Goal: Task Accomplishment & Management: Manage account settings

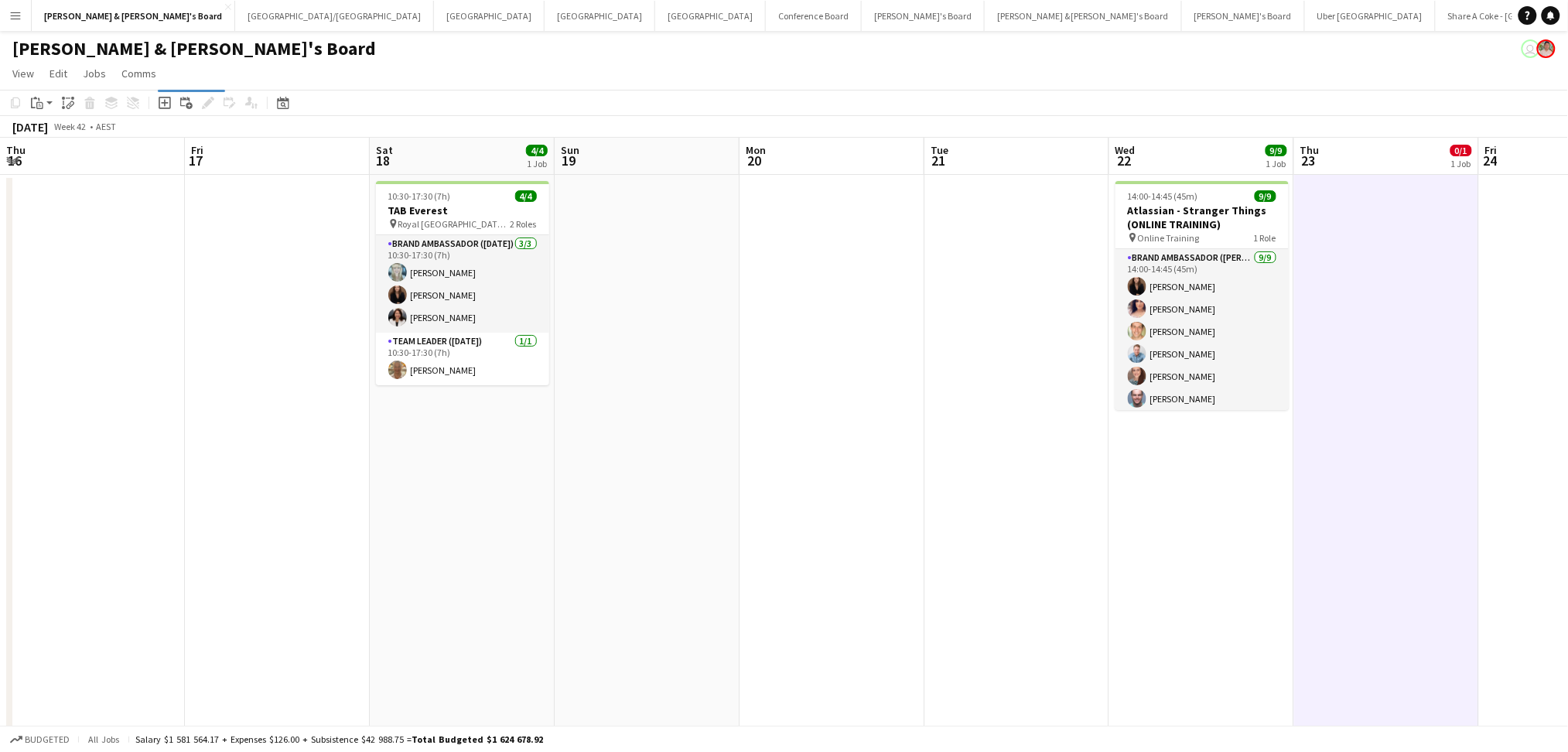
scroll to position [0, 626]
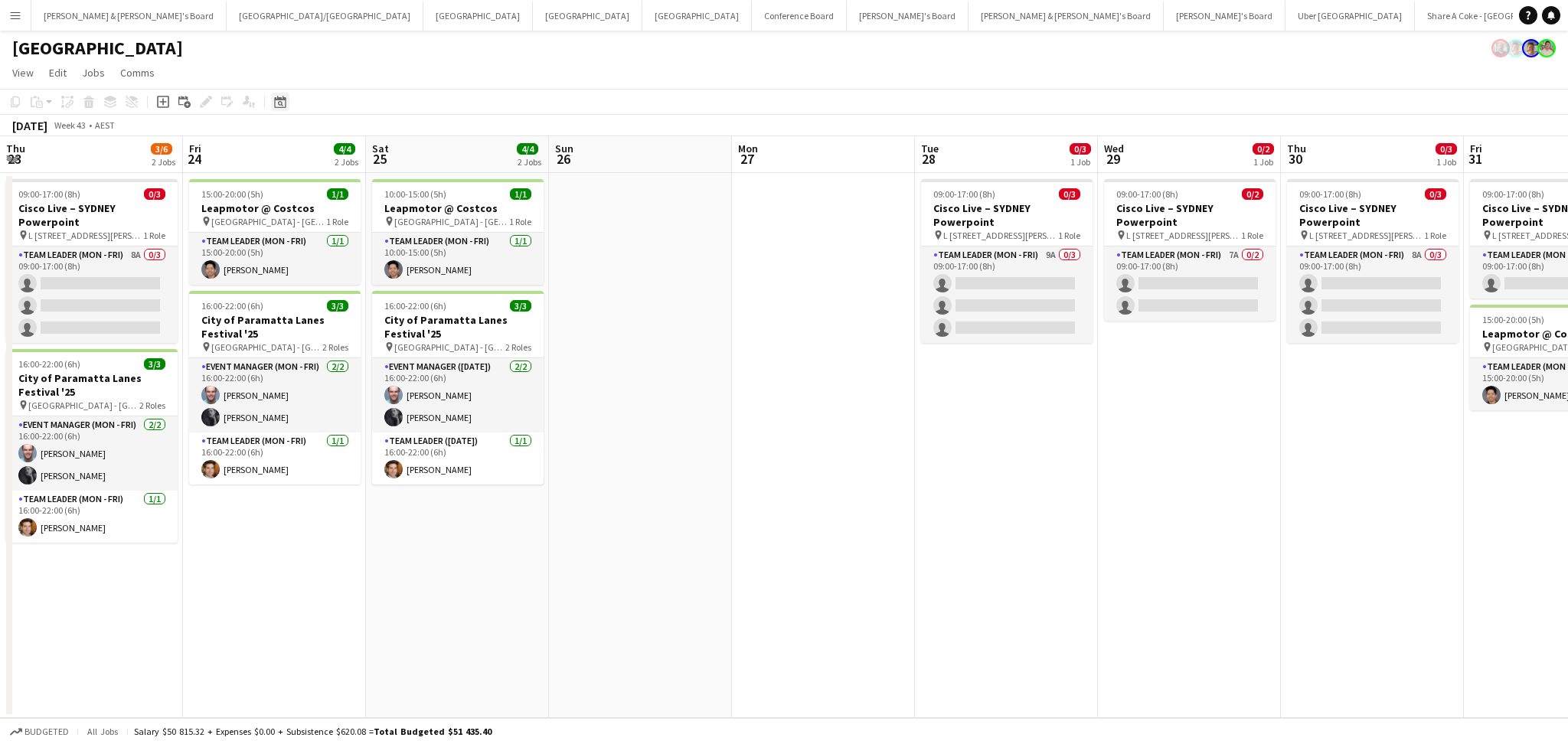
click at [284, 110] on app-toolbar "Copy Paste Paste Ctrl+V Paste with crew Ctrl+Shift+V Paste linked Job Delete Gr…" at bounding box center [784, 102] width 1568 height 26
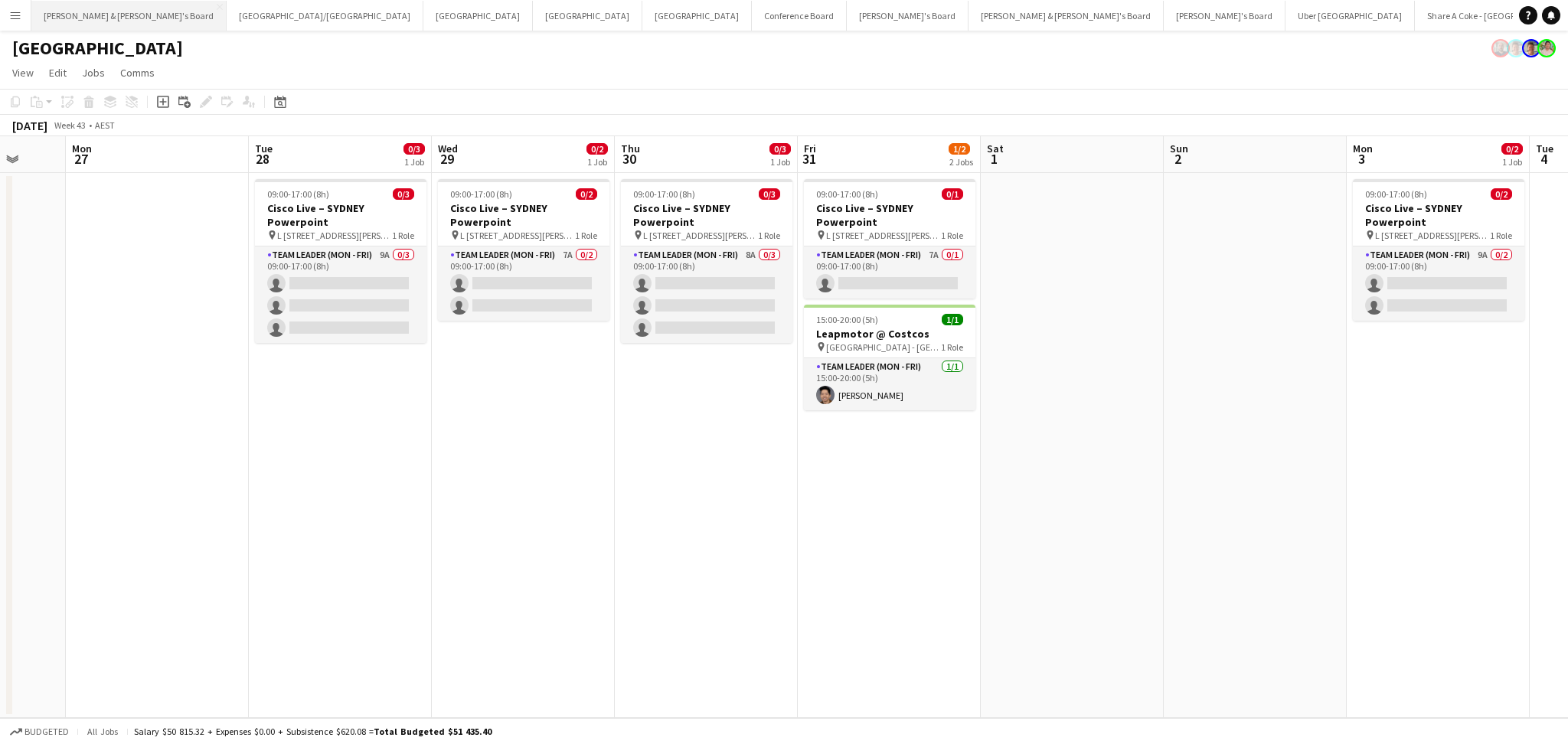
click at [95, 23] on button "James & Arrence's Board Close" at bounding box center [129, 16] width 195 height 30
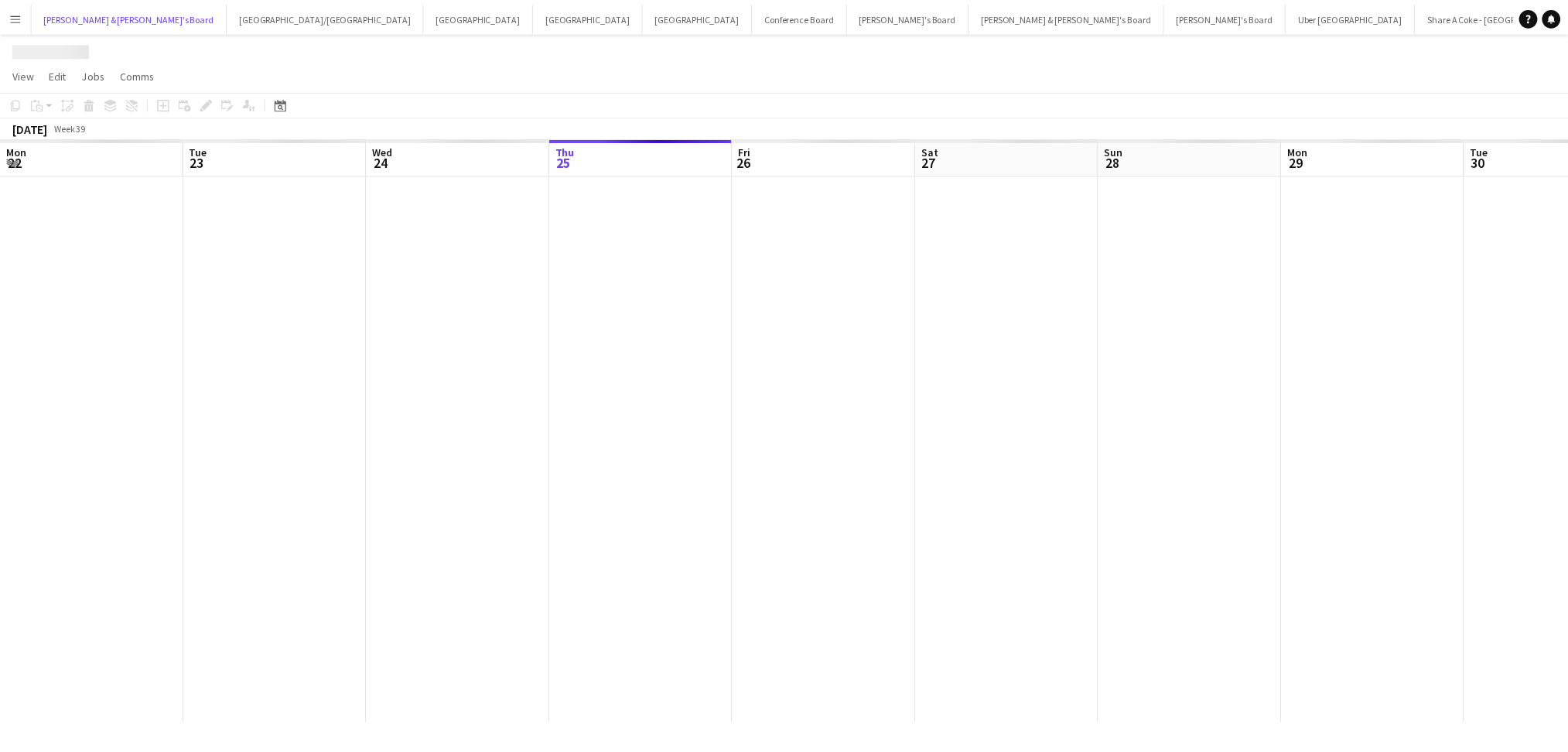
scroll to position [0, 369]
click at [289, 108] on div "Date picker" at bounding box center [283, 103] width 18 height 18
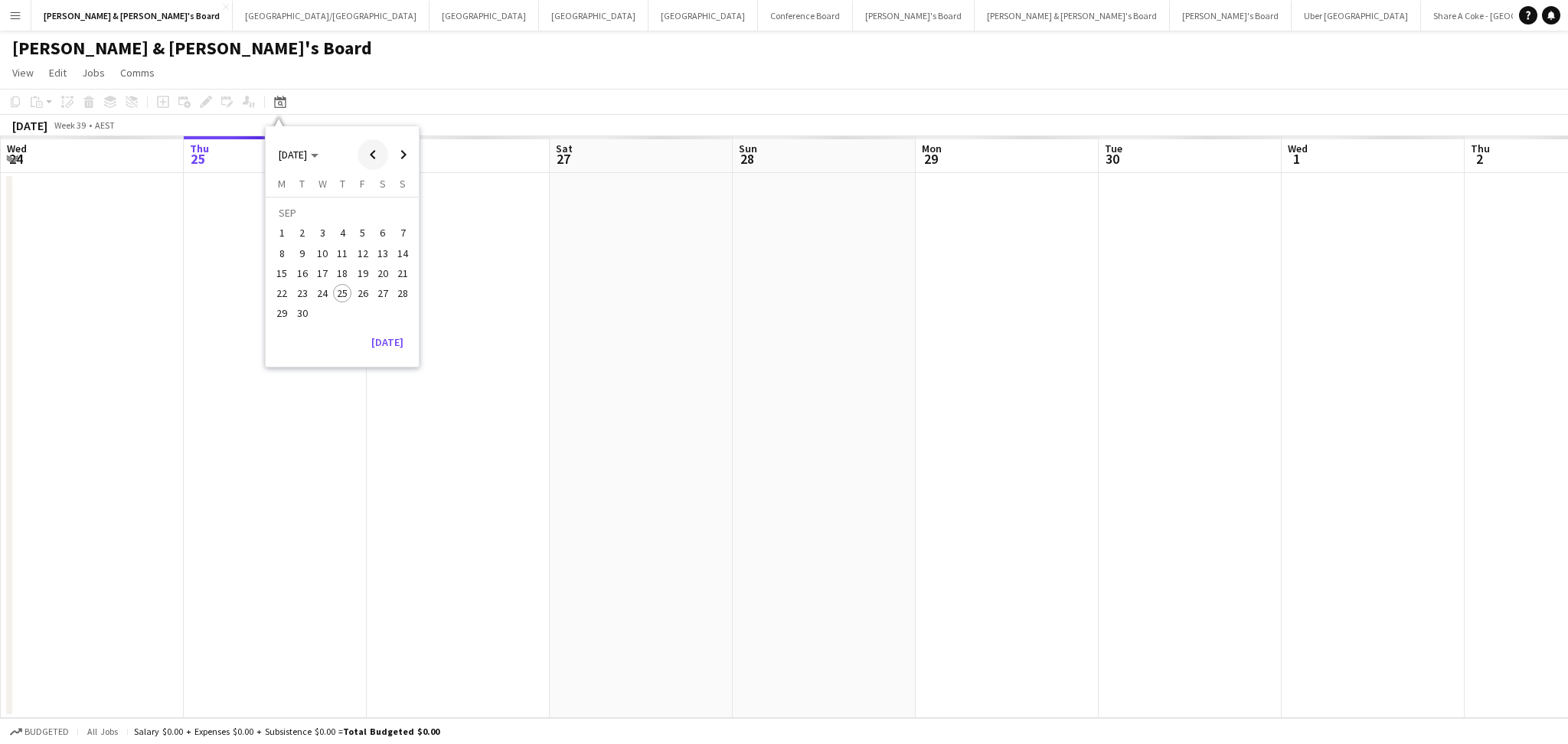
click at [377, 154] on span "Previous month" at bounding box center [372, 154] width 30 height 30
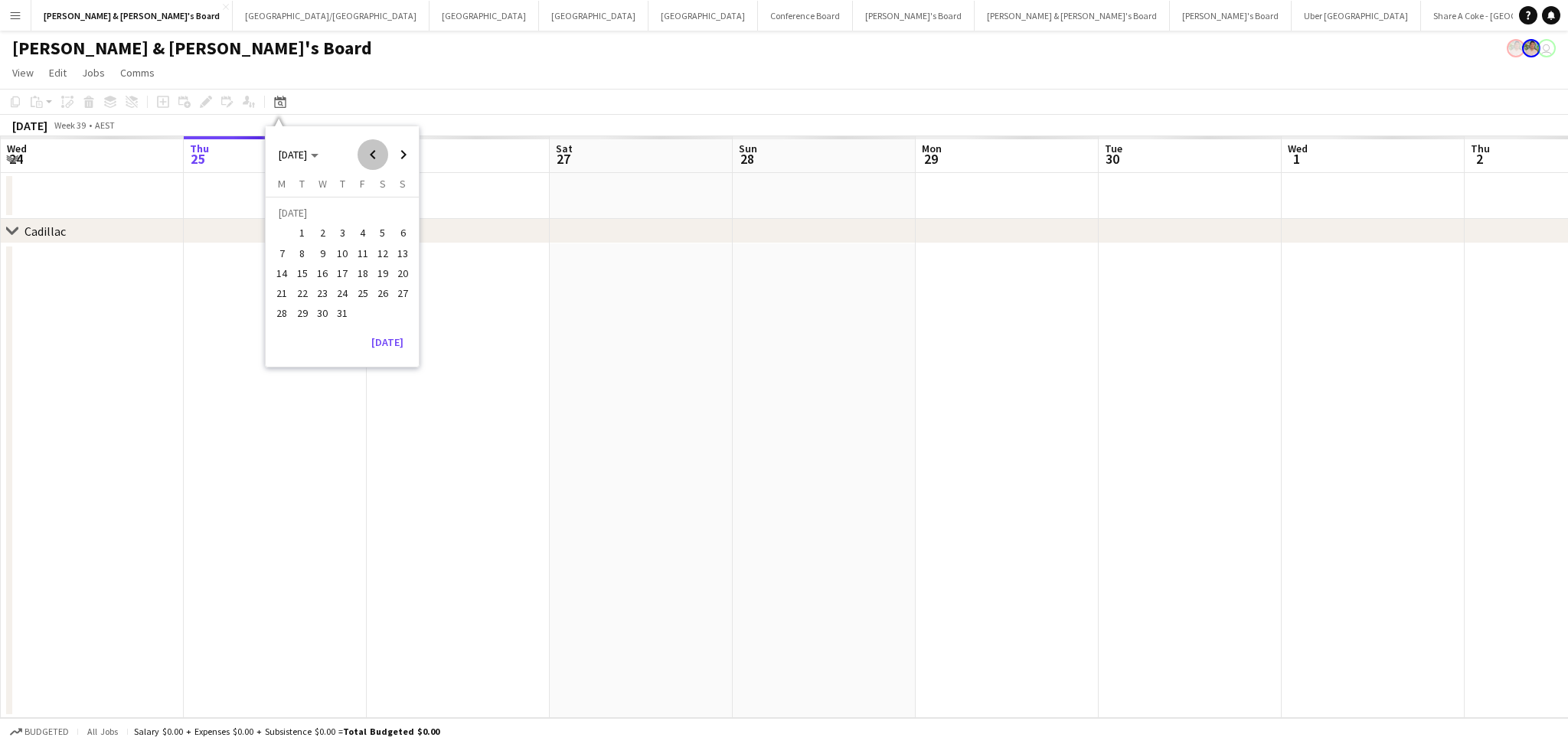
click at [377, 154] on span "Previous month" at bounding box center [372, 154] width 30 height 30
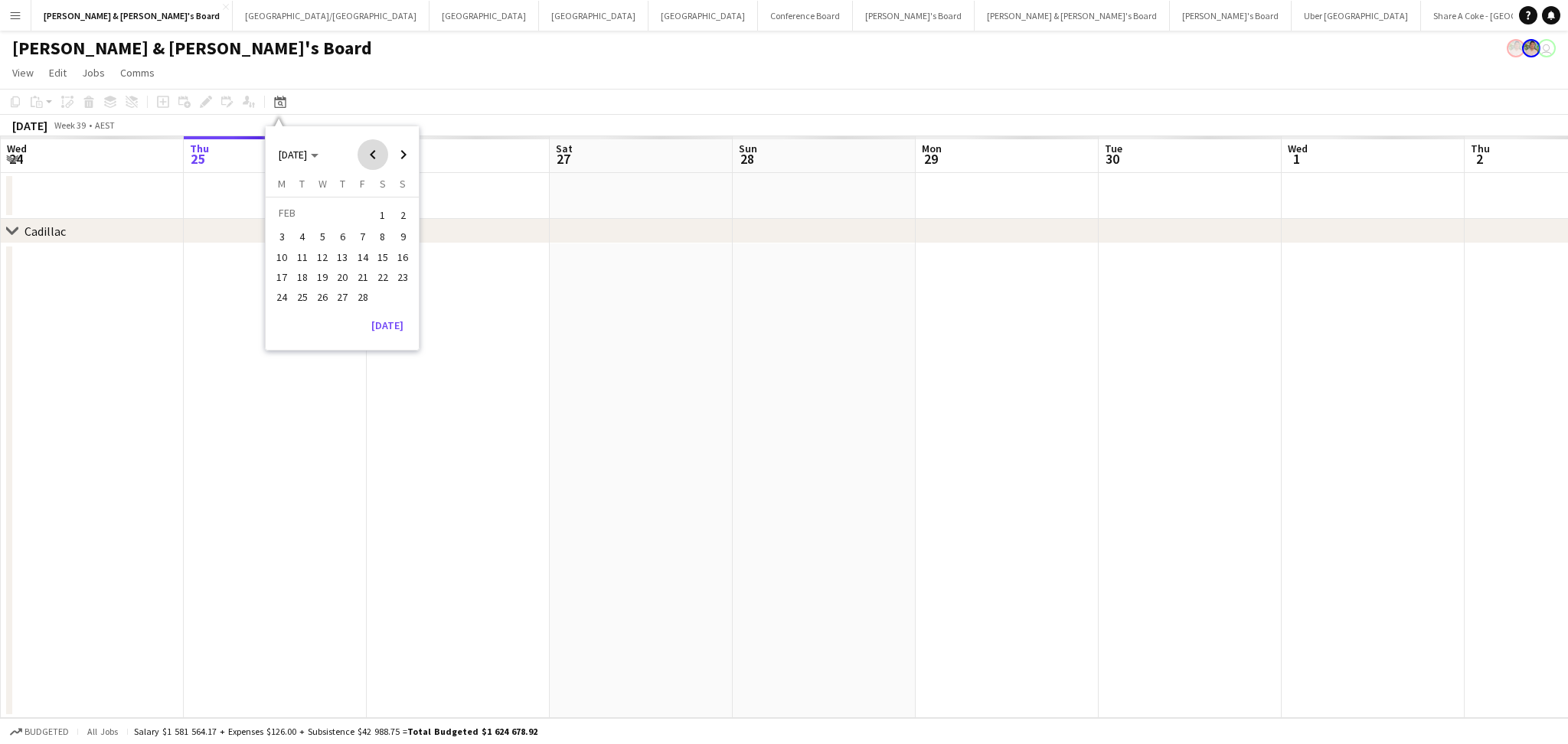
click at [377, 154] on span "Previous month" at bounding box center [372, 154] width 30 height 30
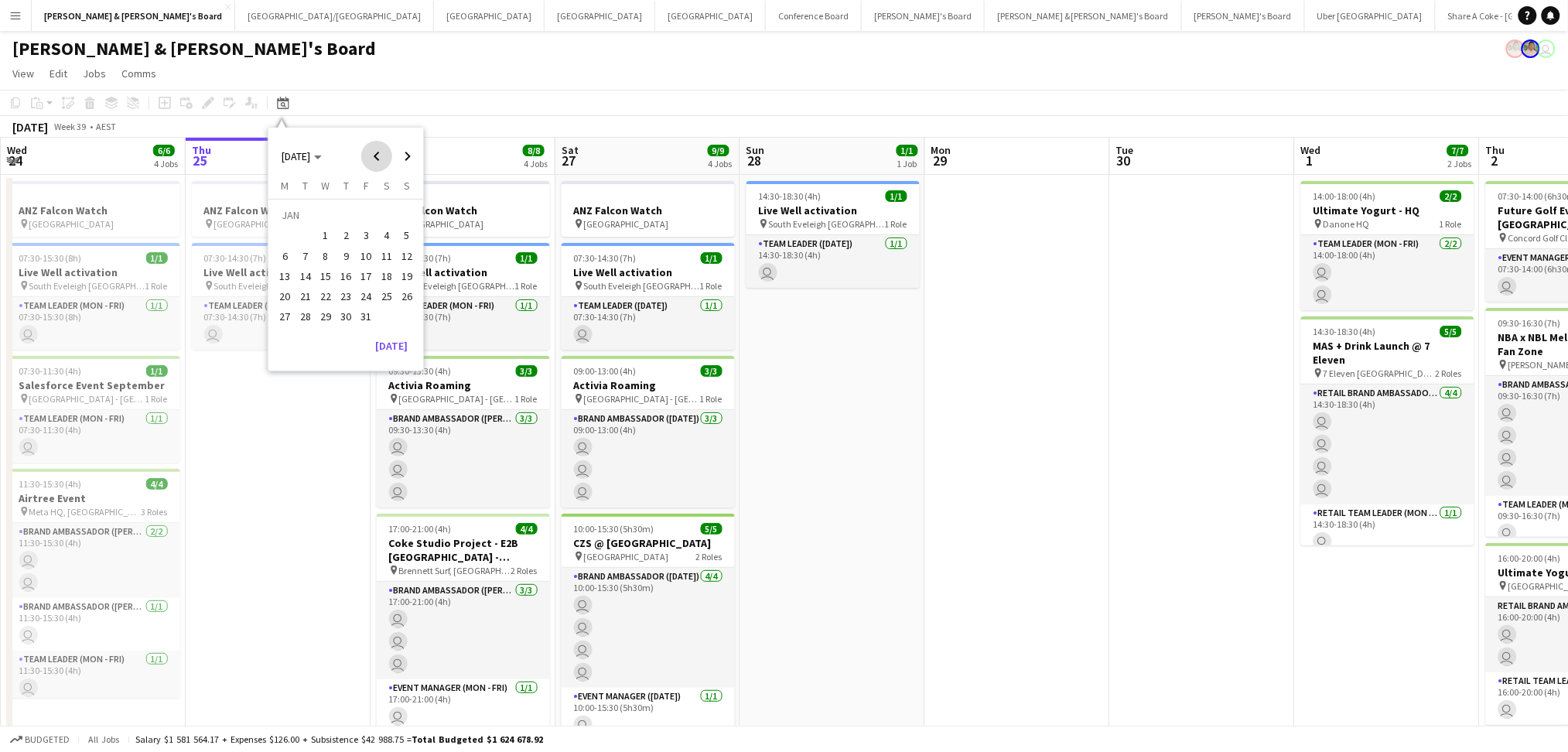
click at [381, 155] on span "Previous month" at bounding box center [376, 155] width 31 height 31
click at [407, 154] on span "Next month" at bounding box center [407, 155] width 31 height 31
click at [360, 216] on span "1" at bounding box center [367, 217] width 18 height 22
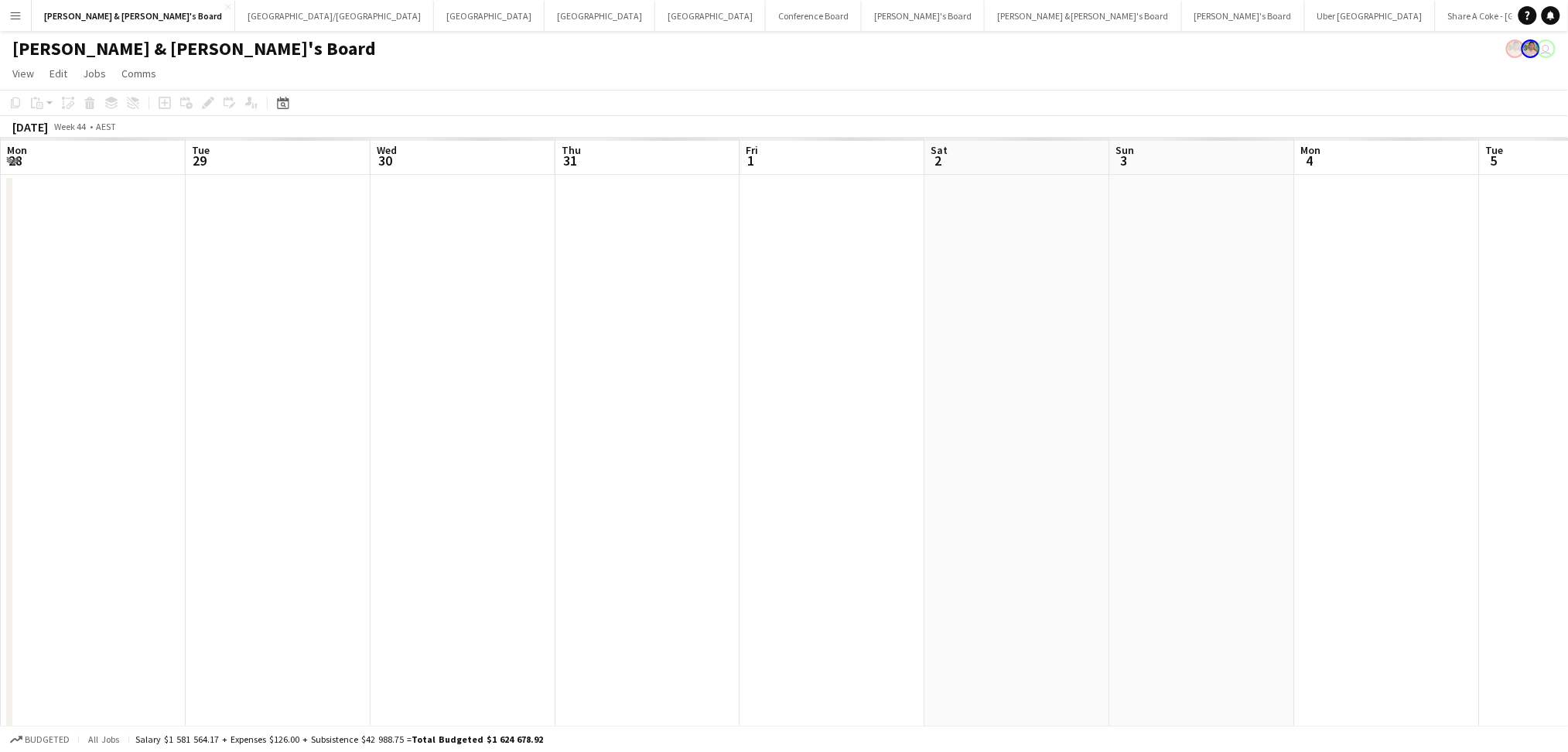
scroll to position [0, 533]
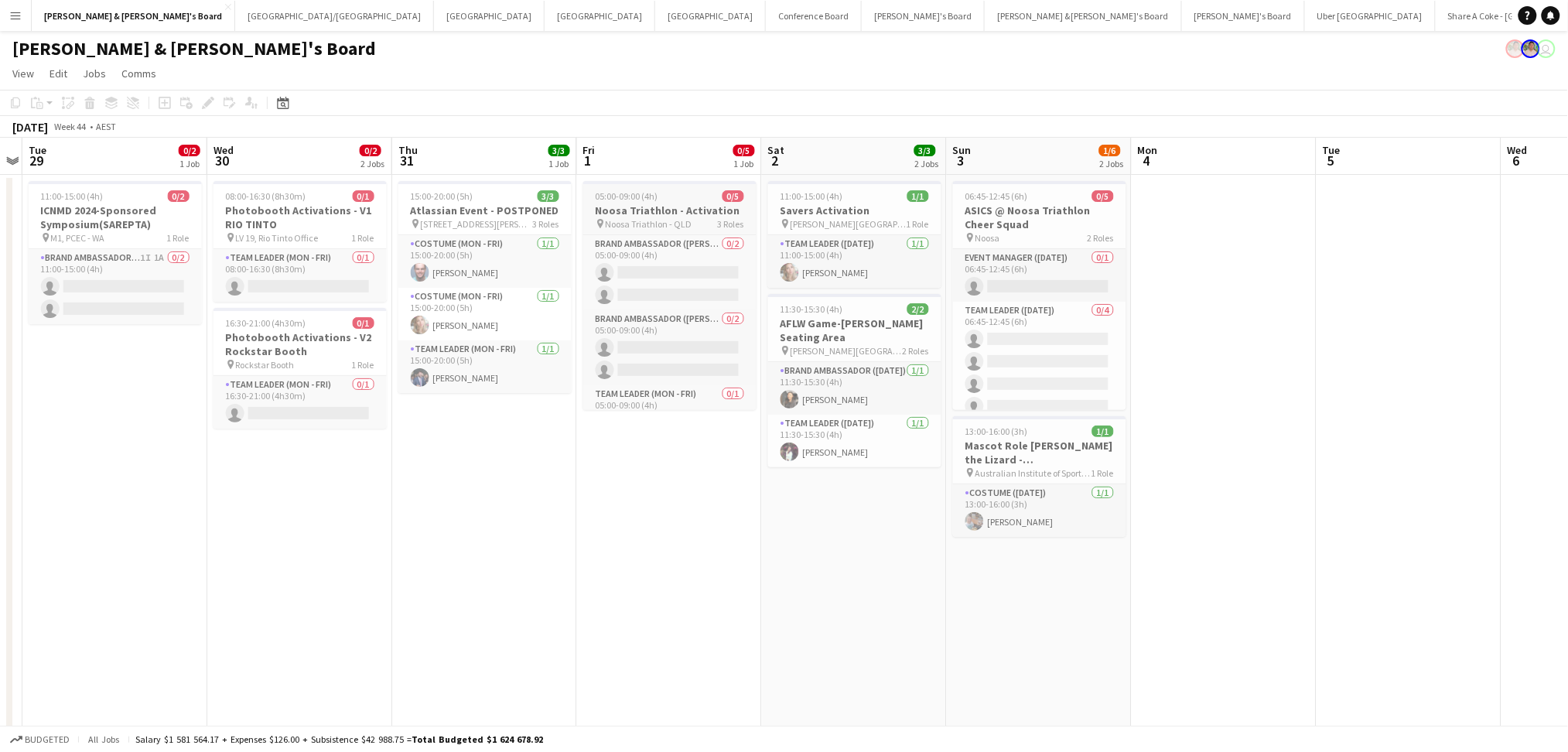
click at [685, 214] on h3 "Noosa Triathlon - Activation" at bounding box center [670, 211] width 173 height 14
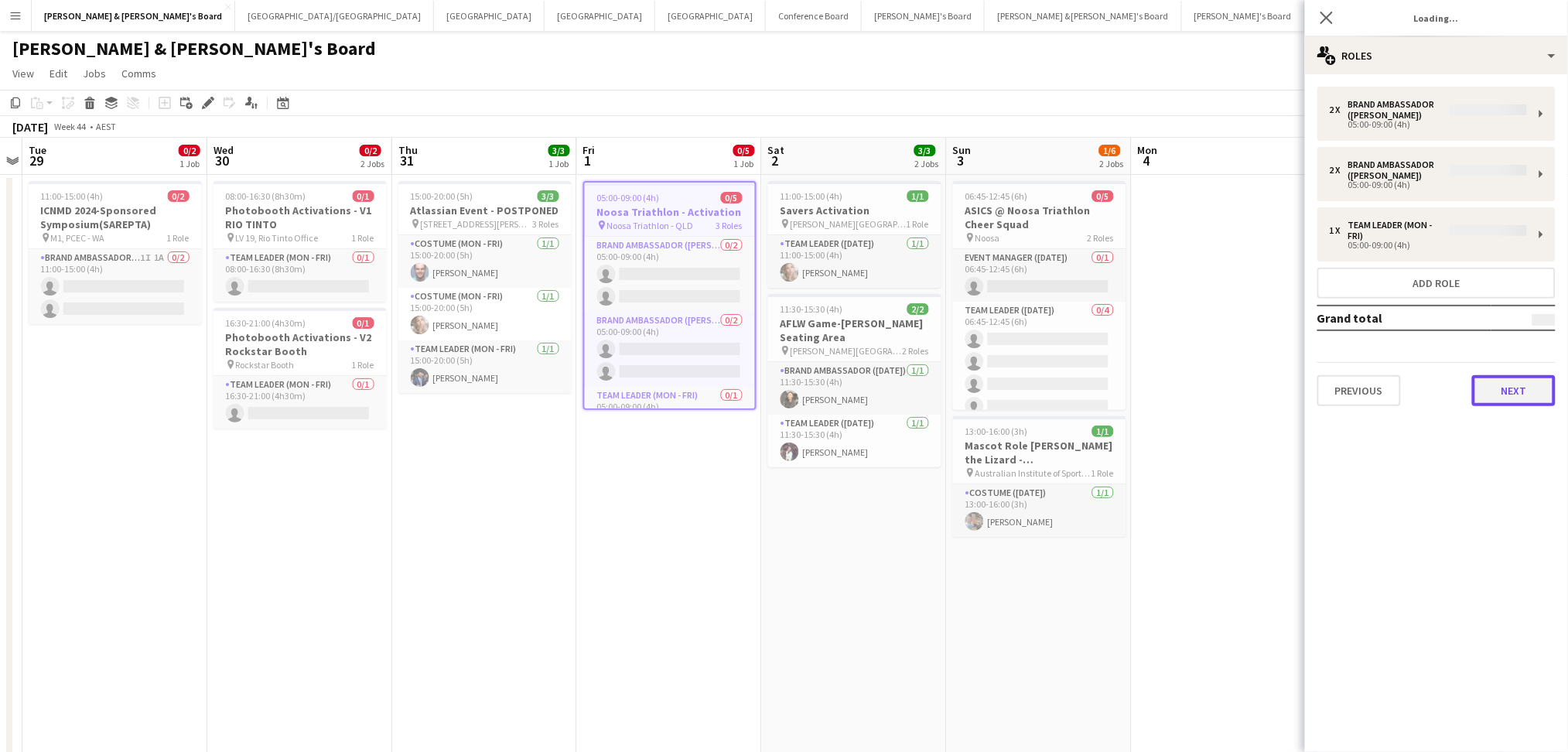
type input "**********"
drag, startPoint x: 1477, startPoint y: 385, endPoint x: 1496, endPoint y: 393, distance: 20.6
click at [1484, 391] on button "Next" at bounding box center [1514, 390] width 83 height 31
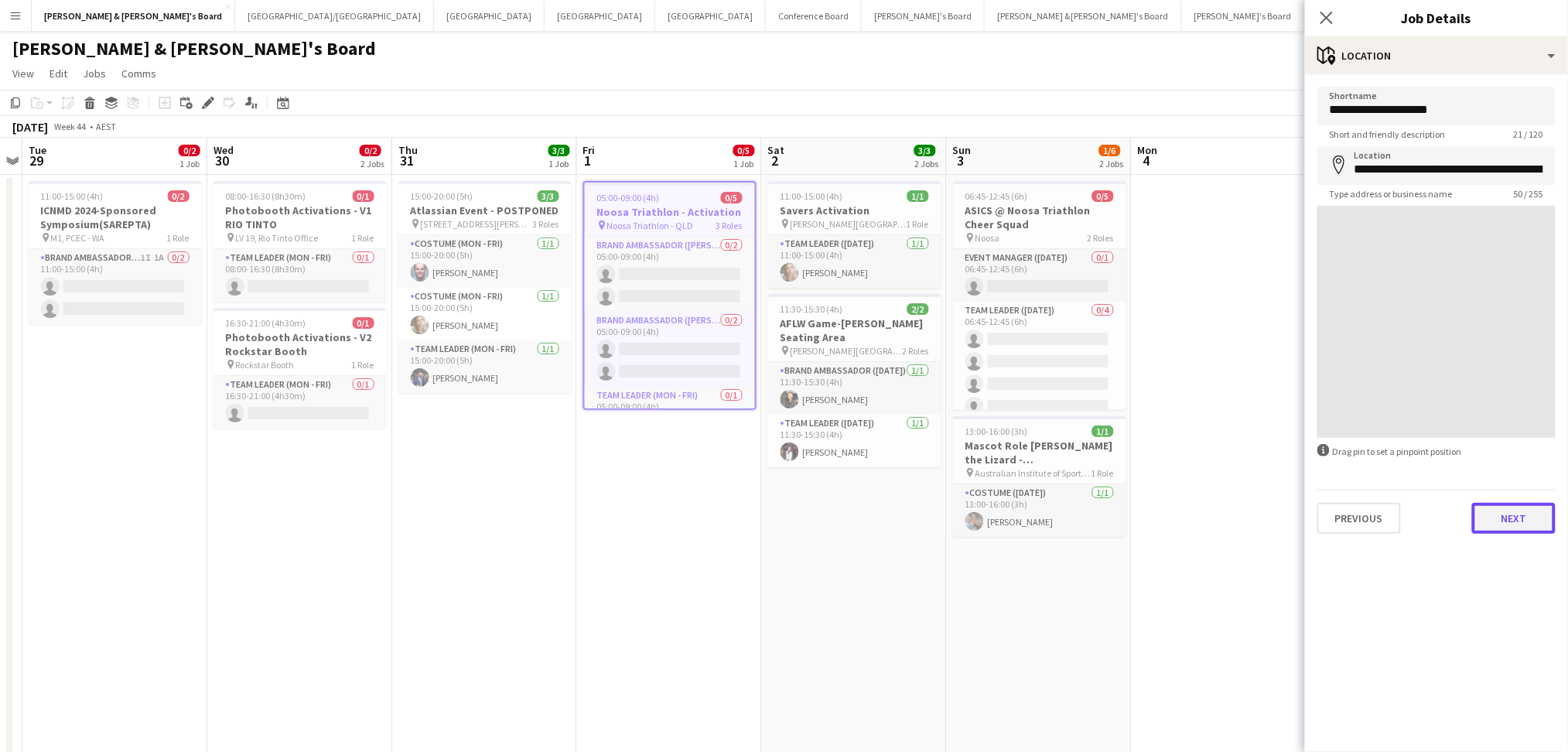
click at [1509, 519] on button "Next" at bounding box center [1514, 517] width 83 height 31
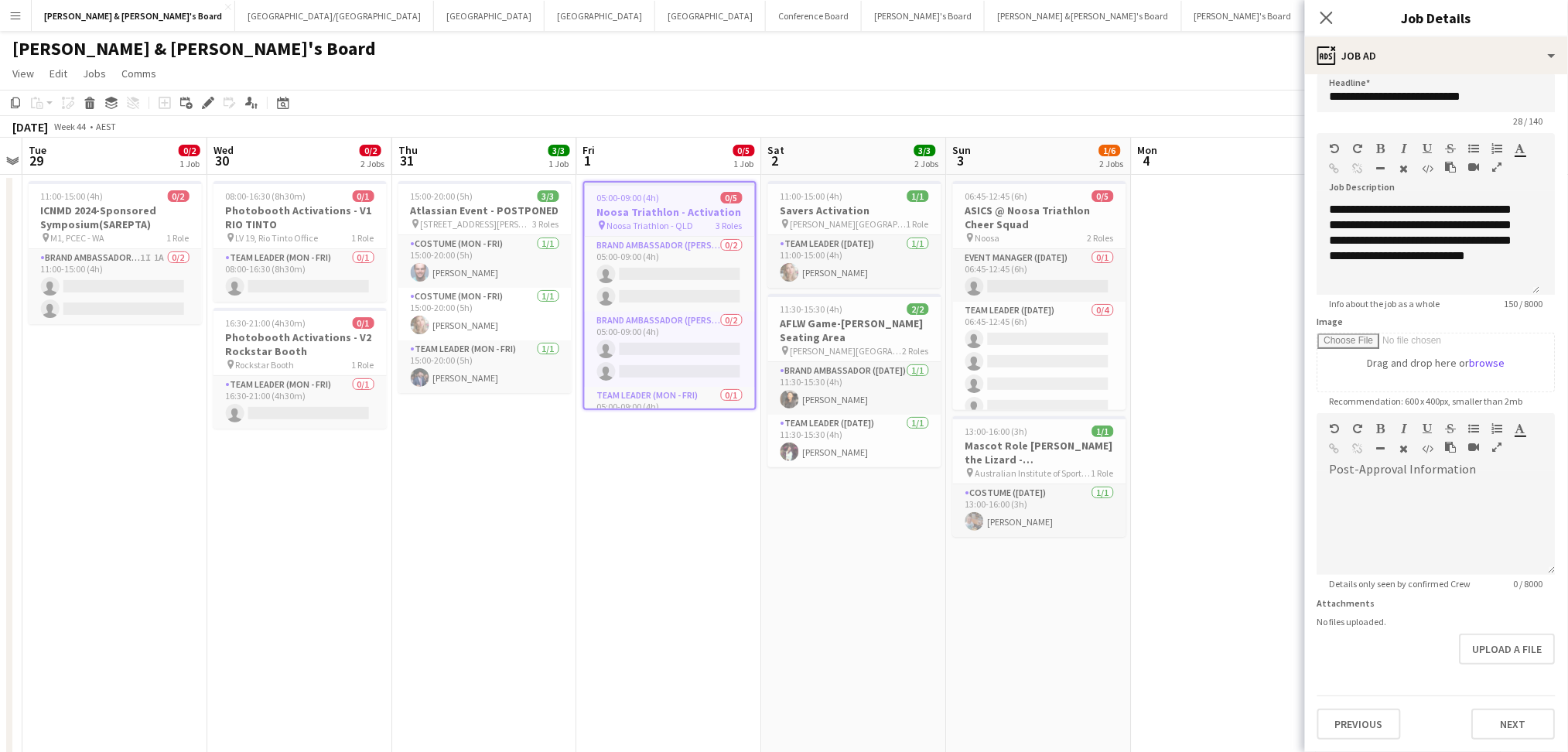
scroll to position [0, 0]
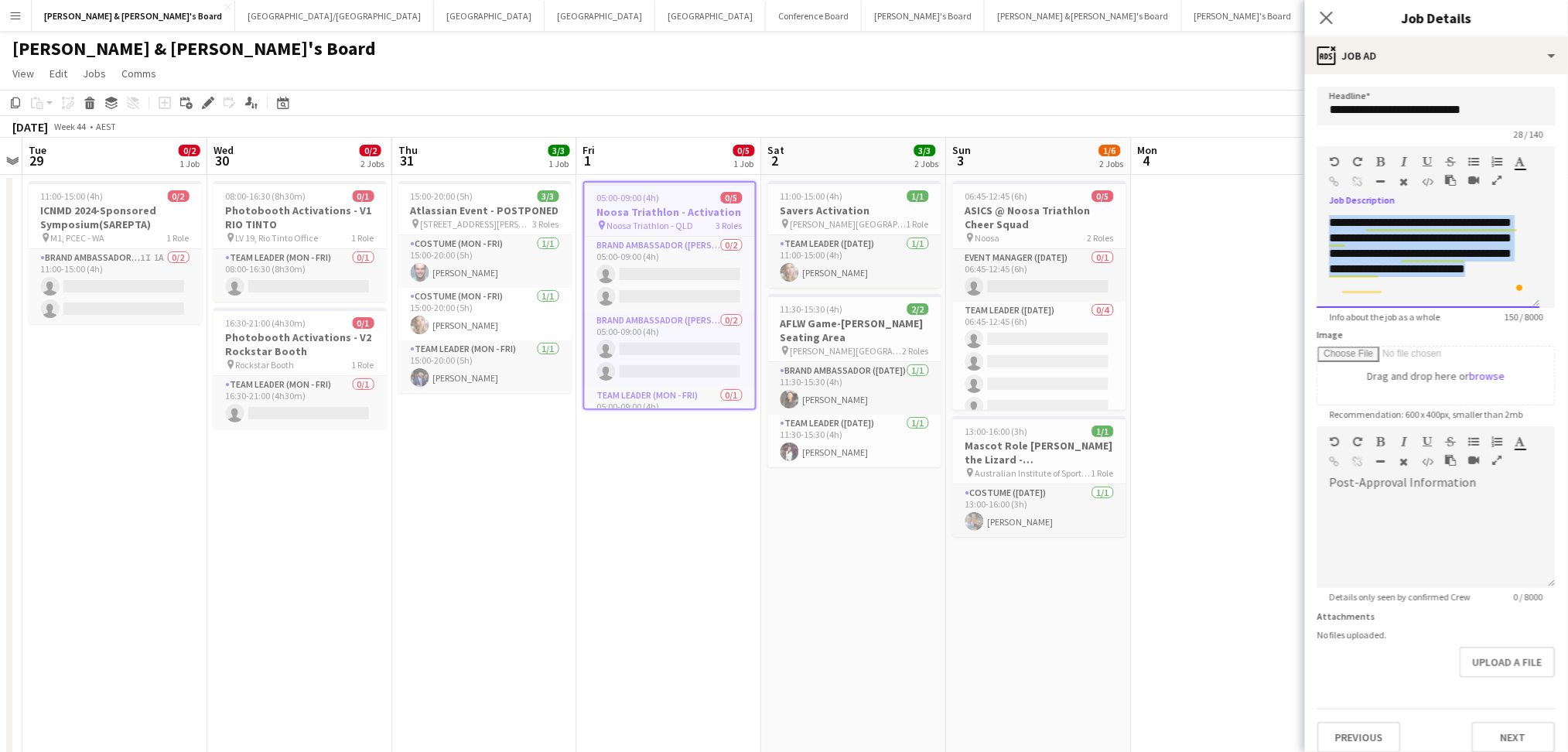
drag, startPoint x: 1418, startPoint y: 288, endPoint x: 1326, endPoint y: 228, distance: 109.8
click at [1326, 228] on div "**********" at bounding box center [1429, 262] width 223 height 93
